Goal: Information Seeking & Learning: Learn about a topic

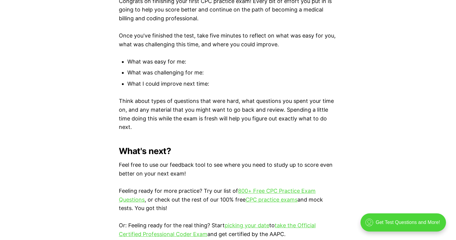
scroll to position [1537, 0]
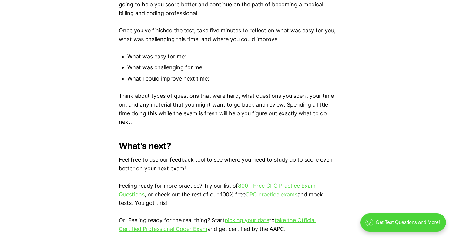
click at [255, 193] on link "CPC practice exams" at bounding box center [271, 194] width 52 height 6
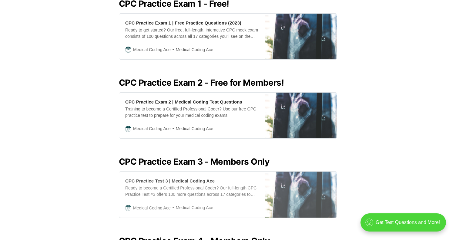
scroll to position [288, 0]
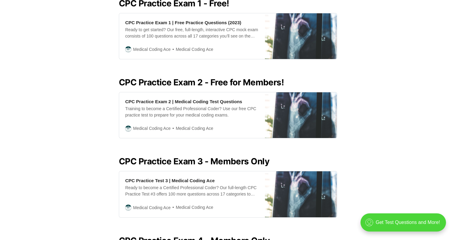
click at [158, 80] on h2 "CPC Practice Exam 2 - Free for Members!" at bounding box center [228, 83] width 218 height 10
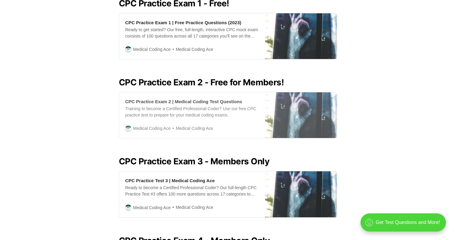
click at [275, 114] on img at bounding box center [301, 115] width 72 height 46
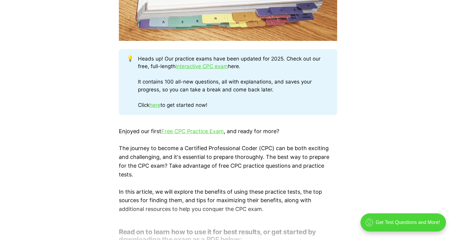
scroll to position [317, 0]
